Goal: Transaction & Acquisition: Obtain resource

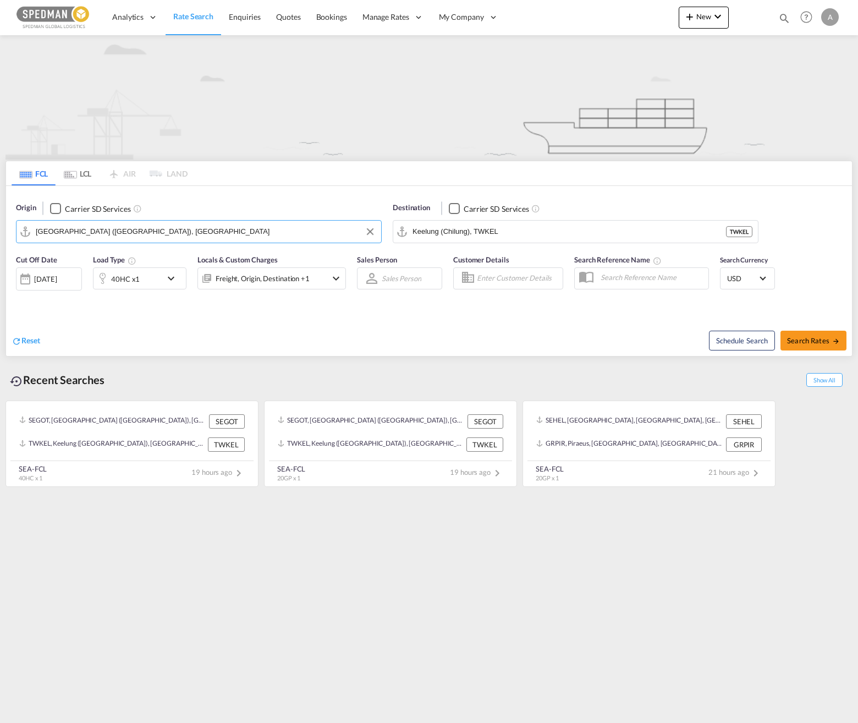
drag, startPoint x: 74, startPoint y: 233, endPoint x: 2, endPoint y: 228, distance: 72.7
click at [0, 228] on html "Analytics Dashboard Rate Search Enquiries Quotes Bookings" at bounding box center [429, 361] width 858 height 723
drag, startPoint x: 123, startPoint y: 233, endPoint x: 28, endPoint y: 234, distance: 95.1
click at [28, 234] on md-input-container "Gothenburg (Goteborg), SEGOT" at bounding box center [198, 232] width 365 height 22
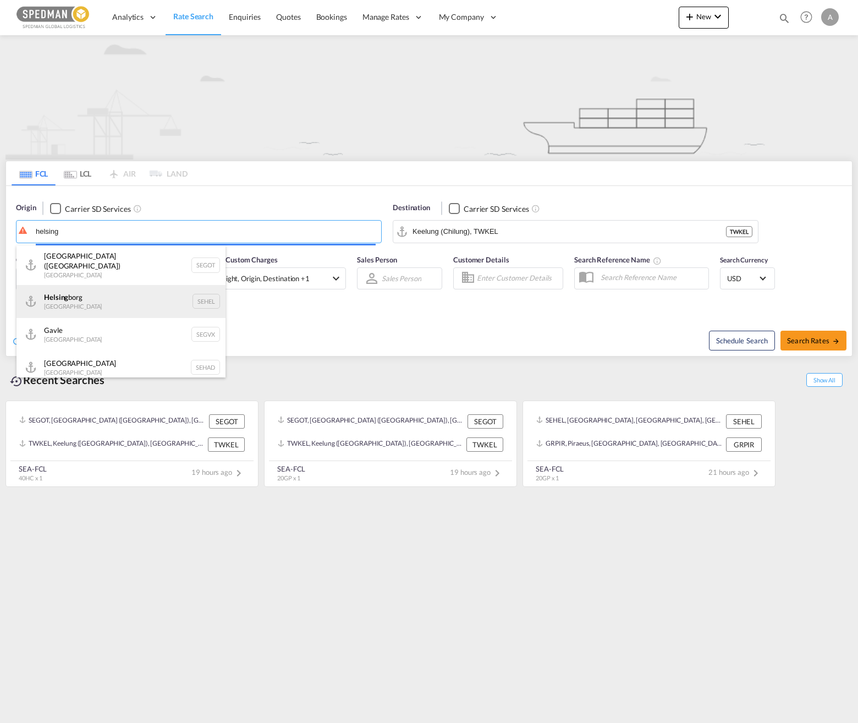
click at [109, 288] on div "Helsing borg Sweden SEHEL" at bounding box center [120, 301] width 209 height 33
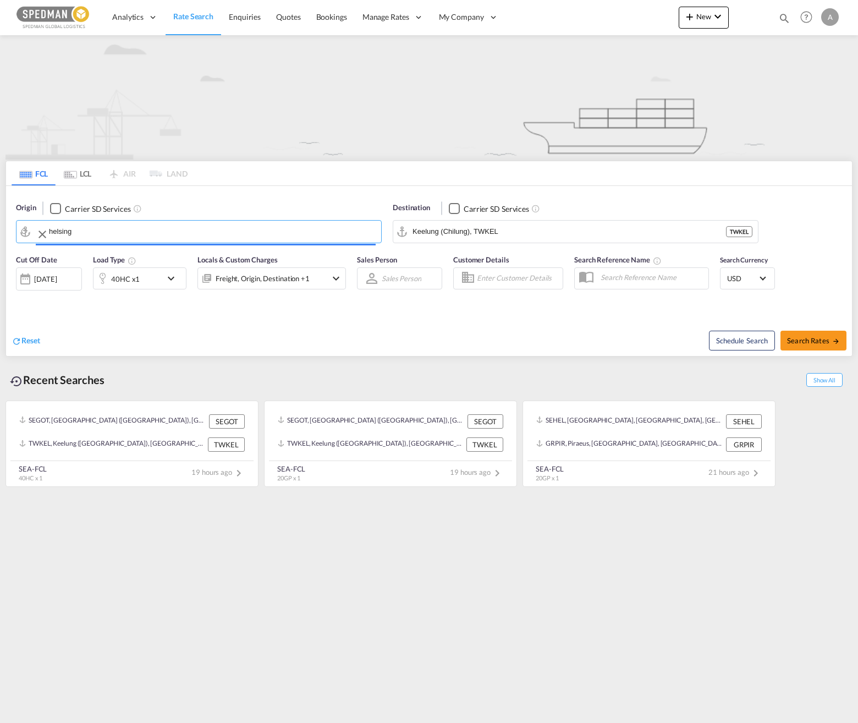
type input "[GEOGRAPHIC_DATA], [GEOGRAPHIC_DATA]"
click at [508, 233] on input "Keelung (Chilung), TWKEL" at bounding box center [568, 231] width 313 height 16
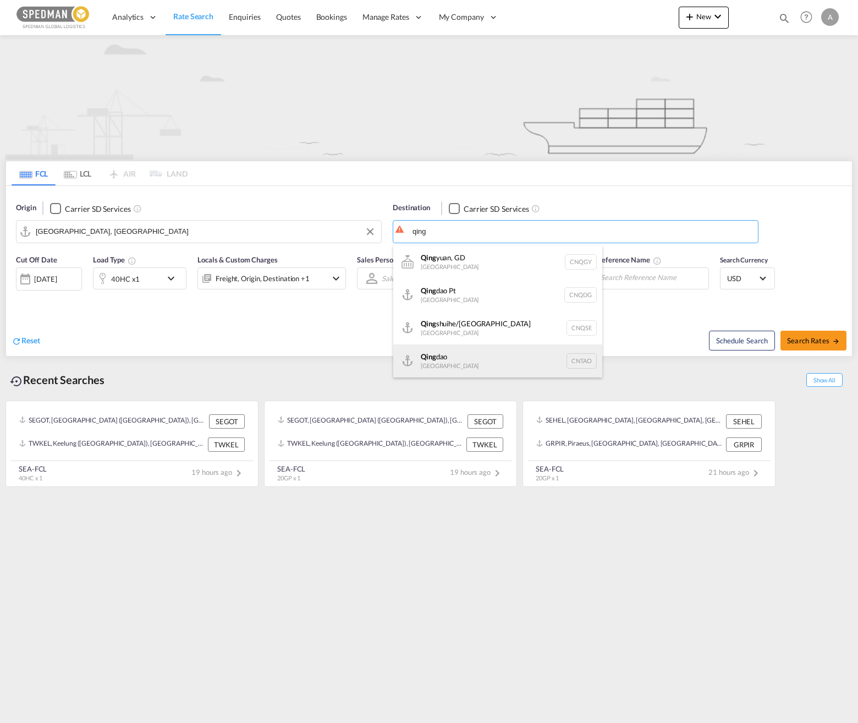
click at [477, 356] on div "Qing dao China CNTAO" at bounding box center [497, 360] width 209 height 33
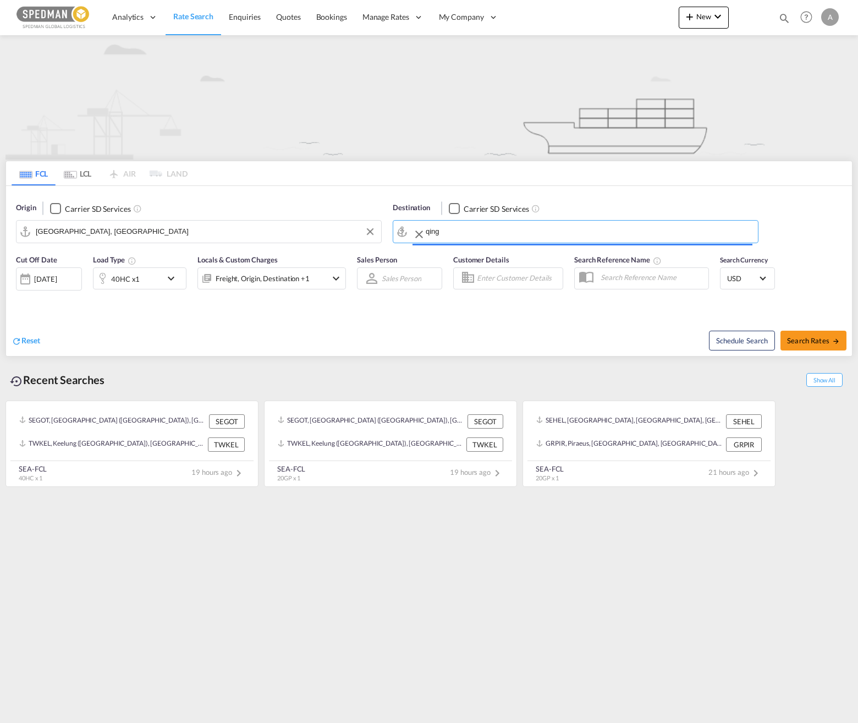
type input "[GEOGRAPHIC_DATA], [GEOGRAPHIC_DATA]"
click at [168, 278] on md-icon "icon-chevron-down" at bounding box center [173, 278] width 19 height 13
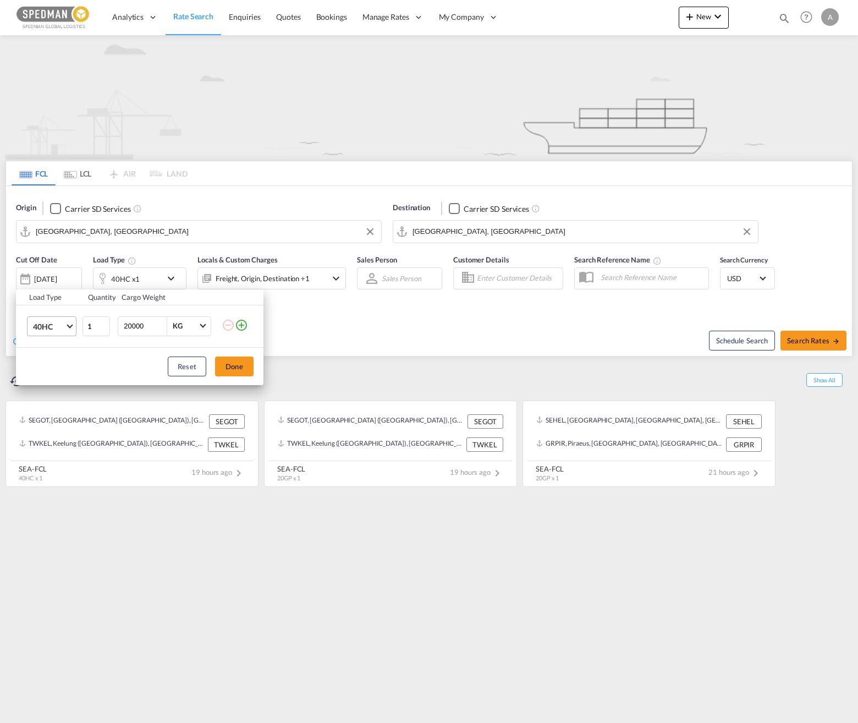
click at [63, 324] on span "40HC" at bounding box center [49, 326] width 32 height 11
click at [60, 302] on md-option "40GP" at bounding box center [61, 300] width 75 height 26
click at [63, 326] on span "40GP" at bounding box center [49, 326] width 32 height 11
click at [56, 306] on md-option "20GP" at bounding box center [61, 300] width 75 height 26
click at [232, 370] on button "Done" at bounding box center [234, 366] width 38 height 20
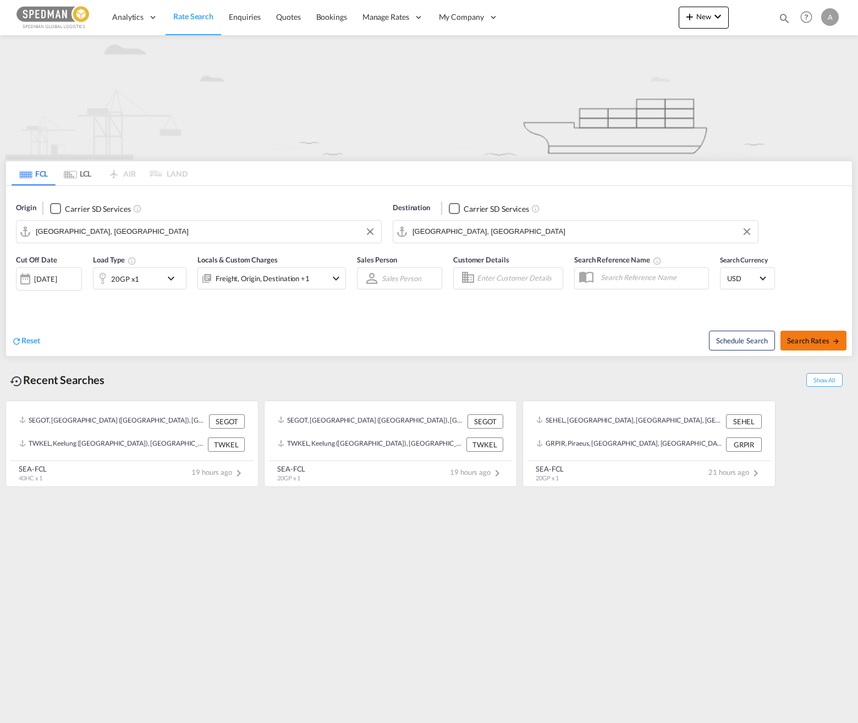
click at [803, 339] on span "Search Rates" at bounding box center [813, 340] width 53 height 9
type input "SEHEL to [GEOGRAPHIC_DATA] / [DATE]"
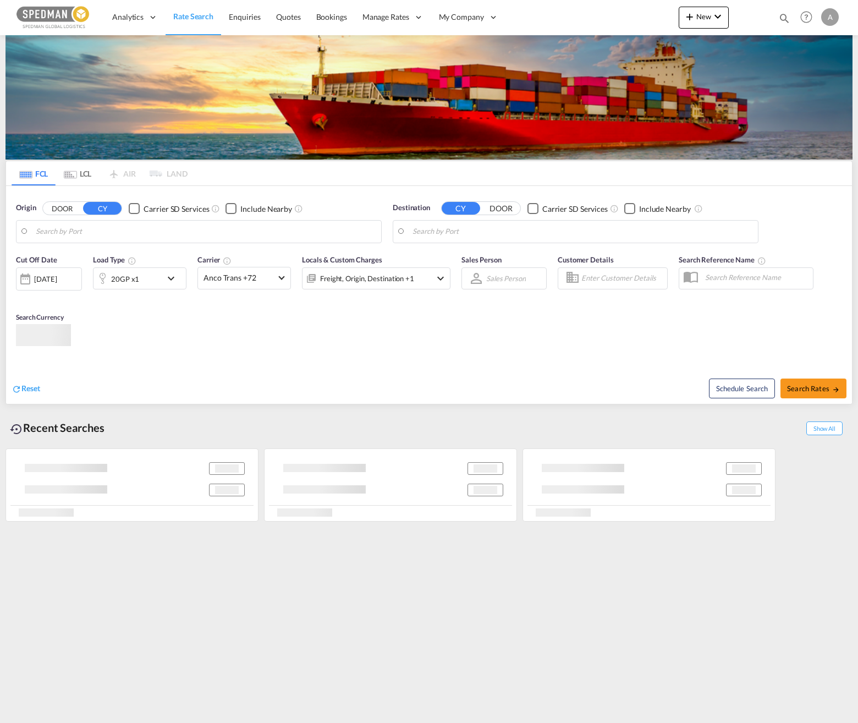
type input "[GEOGRAPHIC_DATA], [GEOGRAPHIC_DATA]"
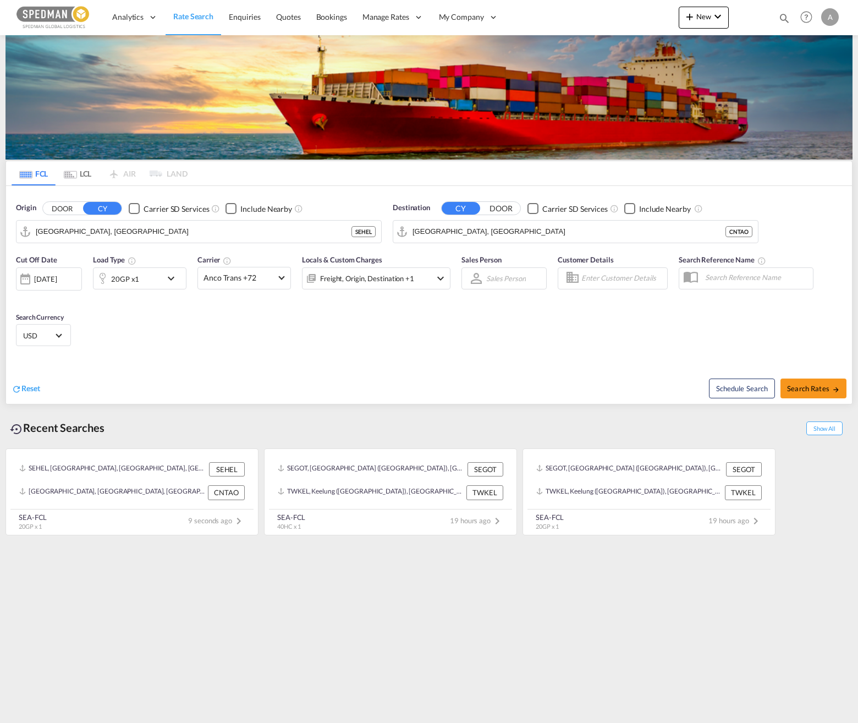
click at [171, 279] on md-icon "icon-chevron-down" at bounding box center [173, 278] width 19 height 13
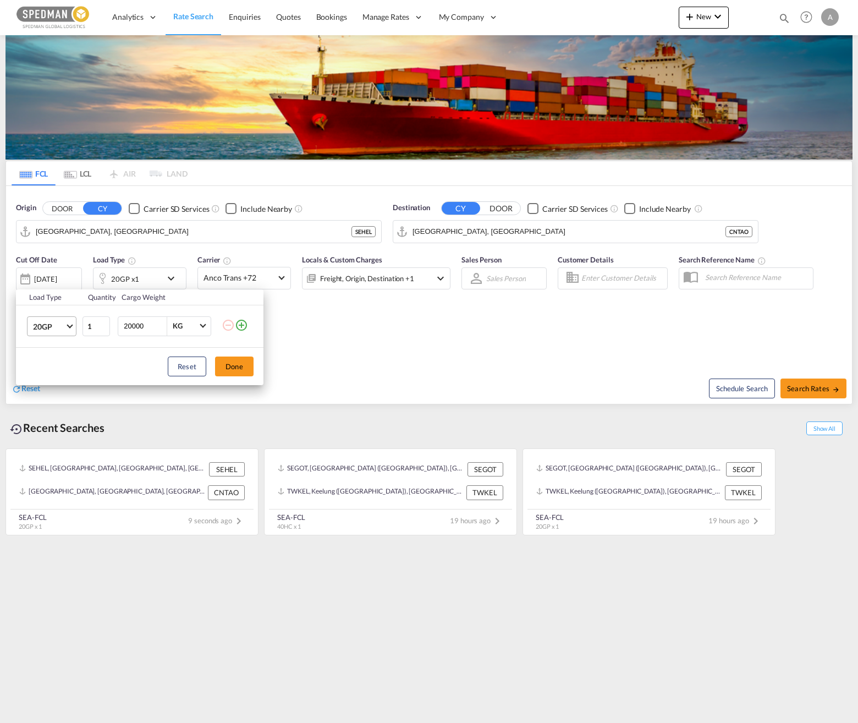
click at [69, 331] on md-select-value "20GP" at bounding box center [54, 326] width 44 height 19
click at [58, 353] on md-option "40GP" at bounding box center [61, 352] width 75 height 26
click at [235, 366] on button "Done" at bounding box center [234, 366] width 38 height 20
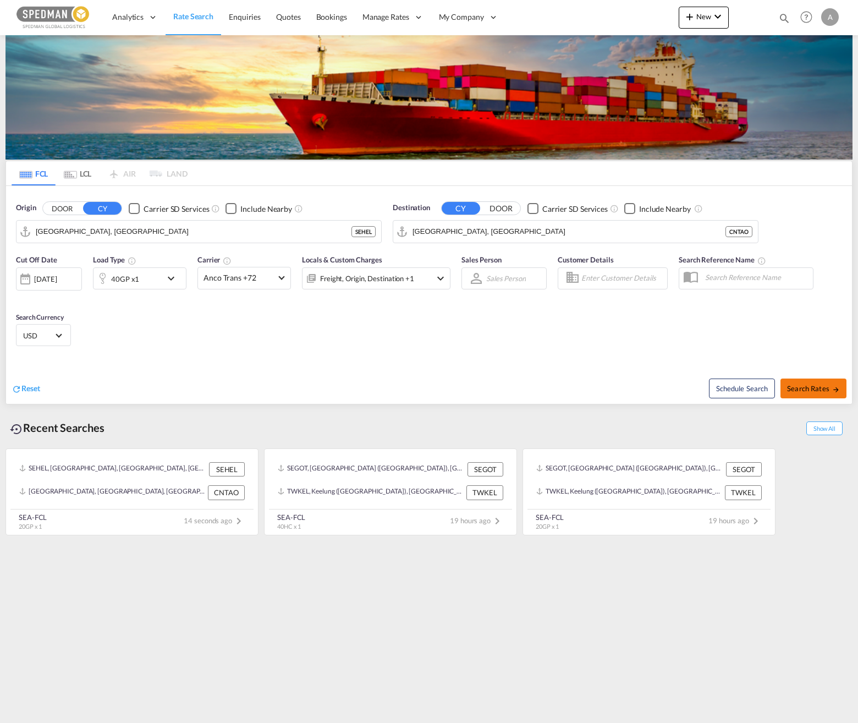
click at [814, 392] on span "Search Rates" at bounding box center [813, 388] width 53 height 9
type input "SEHEL to [GEOGRAPHIC_DATA] / [DATE]"
